Goal: Information Seeking & Learning: Find specific page/section

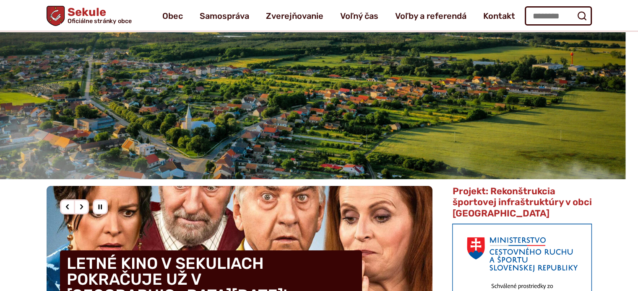
scroll to position [42, 0]
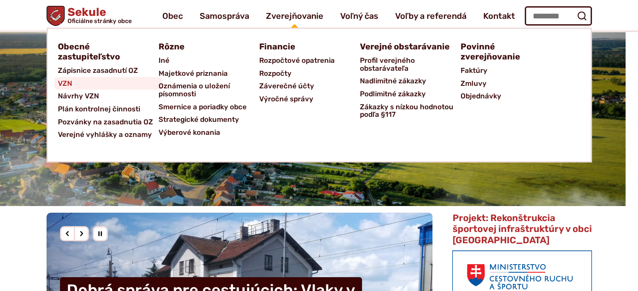
click at [67, 84] on span "VZN" at bounding box center [65, 83] width 14 height 13
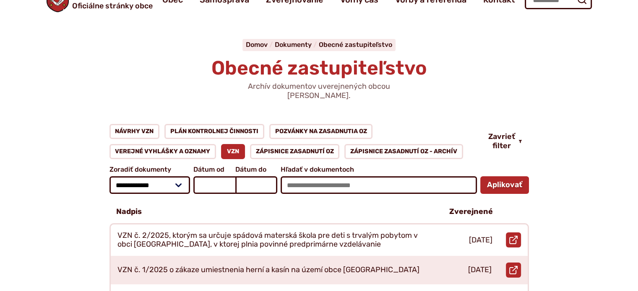
scroll to position [42, 0]
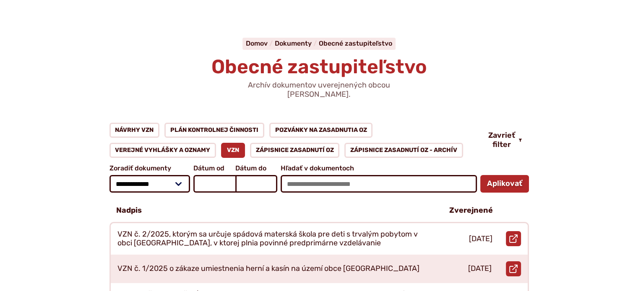
click at [228, 143] on link "VZN" at bounding box center [233, 150] width 24 height 15
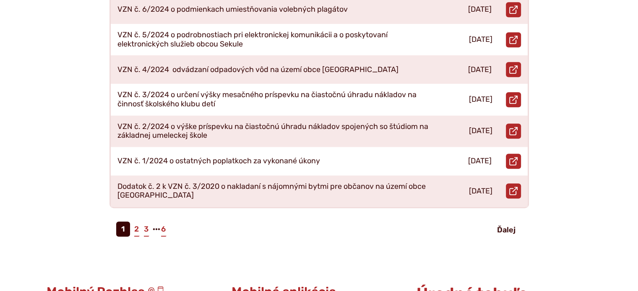
scroll to position [419, 0]
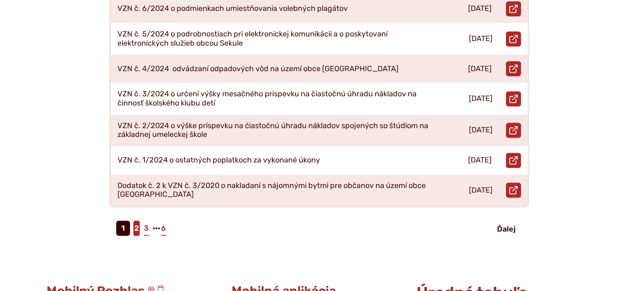
click at [134, 221] on link "2" at bounding box center [136, 228] width 6 height 15
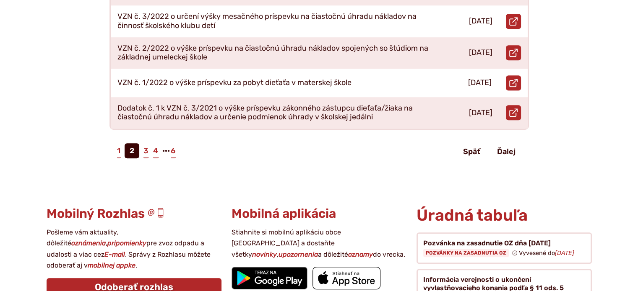
scroll to position [517, 0]
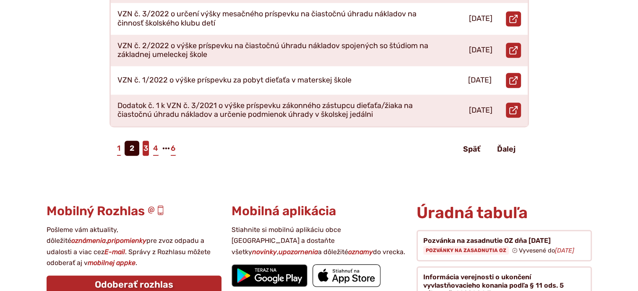
click at [145, 141] on link "3" at bounding box center [146, 148] width 6 height 15
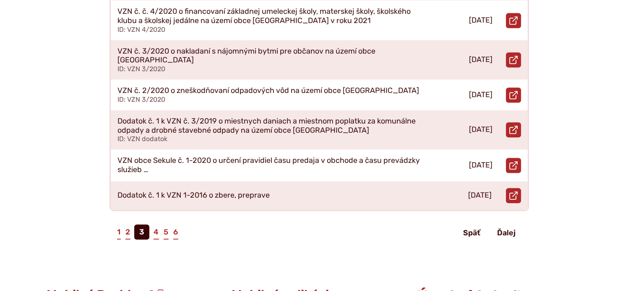
scroll to position [454, 0]
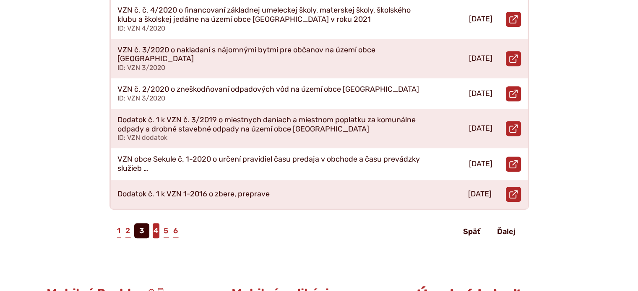
click at [156, 223] on link "4" at bounding box center [156, 230] width 7 height 15
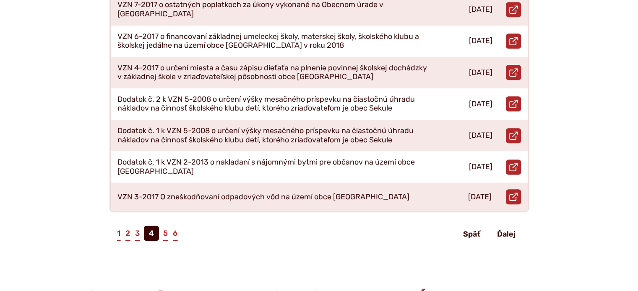
scroll to position [433, 0]
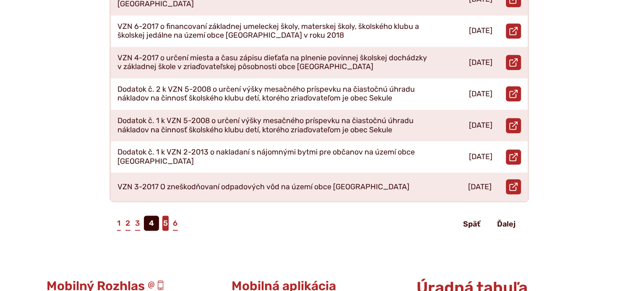
click at [164, 216] on link "5" at bounding box center [165, 223] width 6 height 15
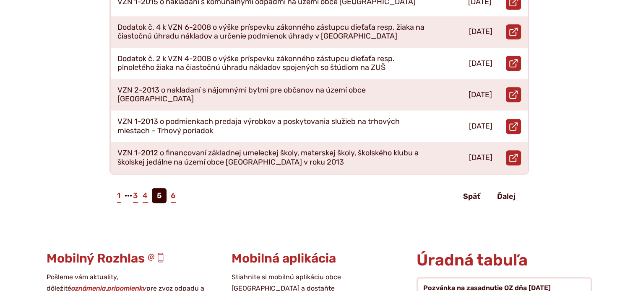
scroll to position [466, 0]
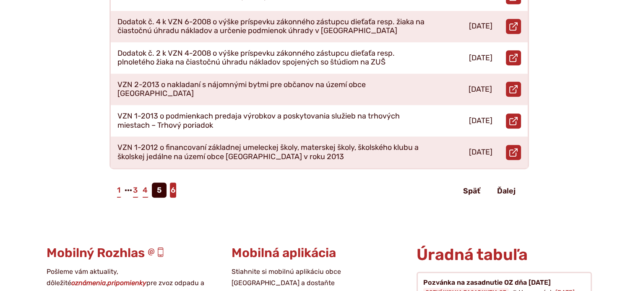
click at [173, 183] on link "6" at bounding box center [173, 190] width 6 height 15
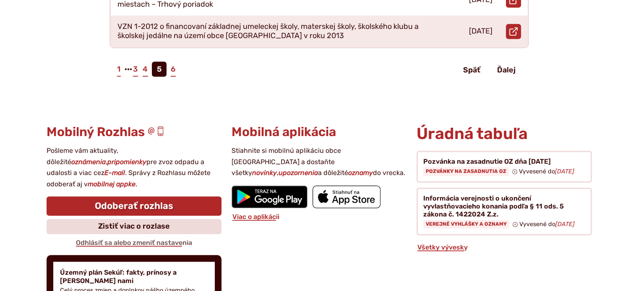
scroll to position [592, 0]
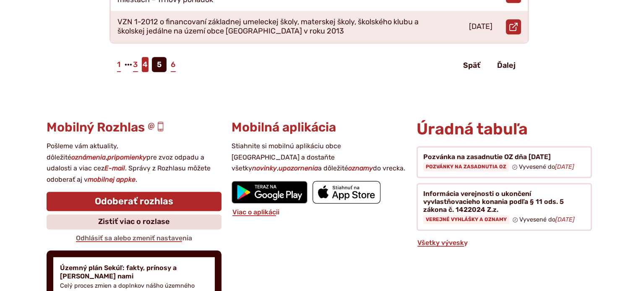
click at [145, 57] on link "4" at bounding box center [145, 64] width 7 height 15
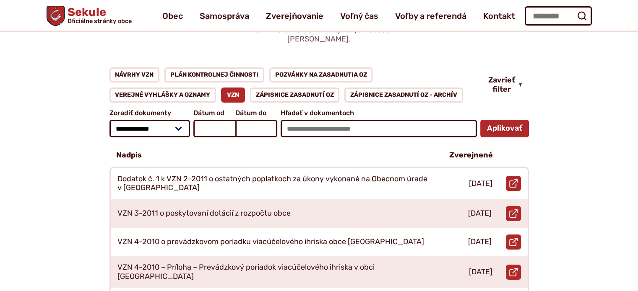
scroll to position [77, 0]
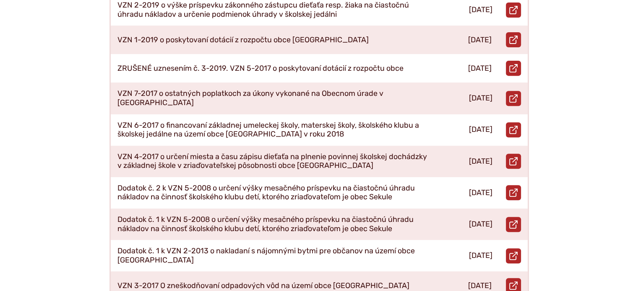
scroll to position [335, 0]
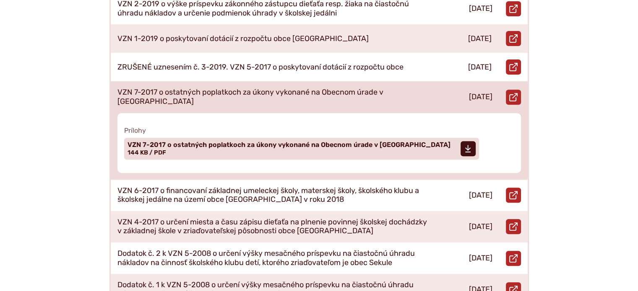
click at [265, 88] on p "VZN 7-2017 o ostatných poplatkoch za úkony vykonané na Obecnom úrade v [GEOGRAP…" at bounding box center [273, 97] width 312 height 18
click at [265, 88] on p "VZN 7-2017 o ostatných poplatkoch za úkony vykonané na Obecnom úrade v Sekuliach" at bounding box center [273, 97] width 312 height 18
click at [465, 145] on icon at bounding box center [468, 149] width 6 height 8
